Goal: Transaction & Acquisition: Purchase product/service

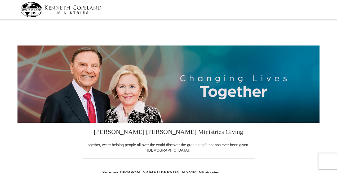
select select "[GEOGRAPHIC_DATA]"
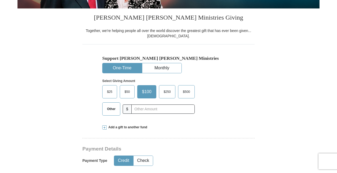
scroll to position [135, 0]
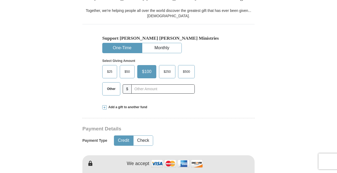
click at [119, 139] on button "Credit" at bounding box center [123, 141] width 19 height 10
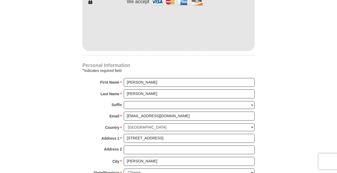
scroll to position [303, 0]
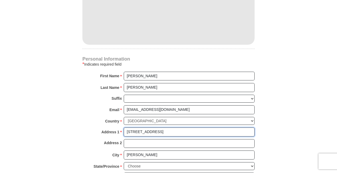
drag, startPoint x: 133, startPoint y: 131, endPoint x: 126, endPoint y: 131, distance: 6.9
click at [126, 131] on input "[STREET_ADDRESS]" at bounding box center [189, 132] width 131 height 9
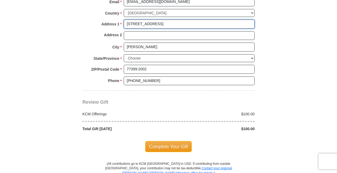
scroll to position [437, 0]
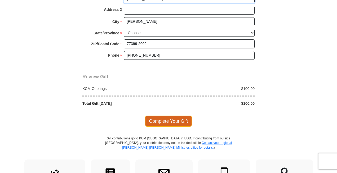
type input "[STREET_ADDRESS]"
click at [157, 121] on span "Complete Your Gift" at bounding box center [168, 121] width 47 height 11
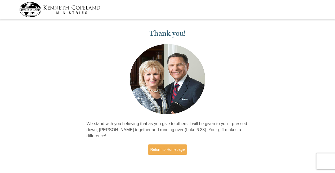
scroll to position [5, 0]
